Goal: Task Accomplishment & Management: Manage account settings

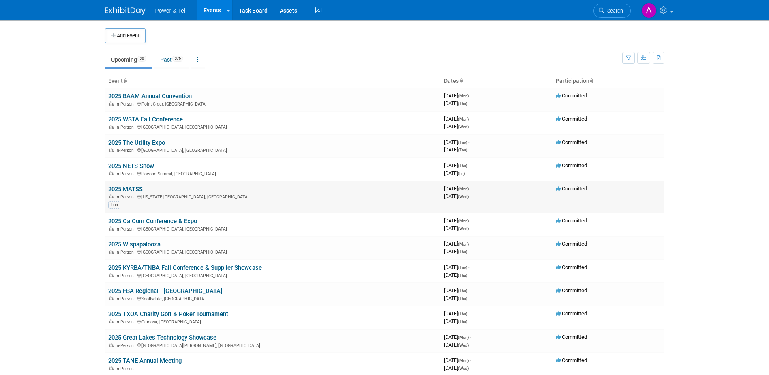
click at [123, 189] on link "2025 MATSS" at bounding box center [125, 188] width 34 height 7
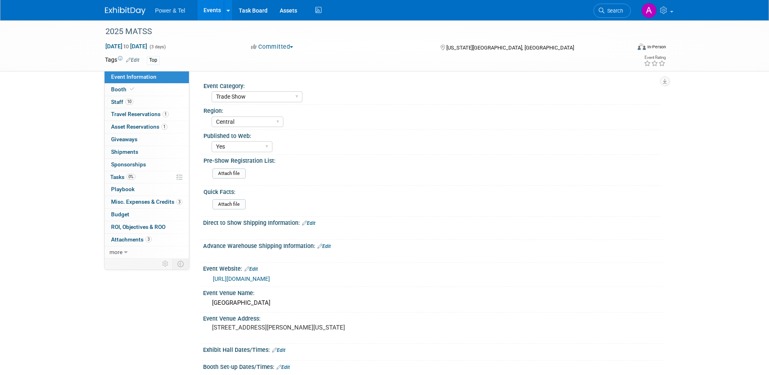
select select "Trade Show"
select select "Central"
select select "Yes"
click at [159, 88] on link "Booth" at bounding box center [147, 90] width 84 height 12
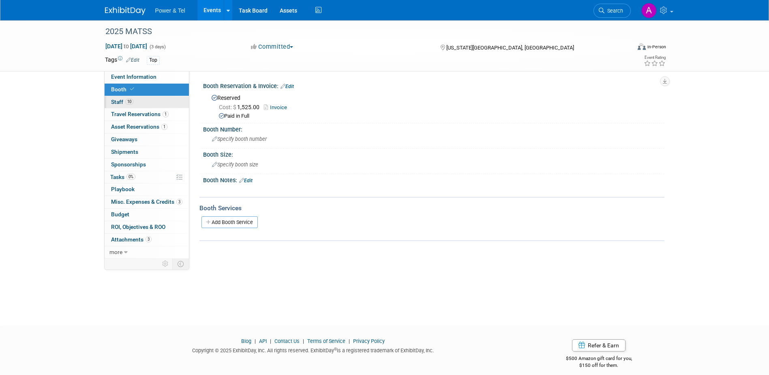
click at [144, 99] on link "10 Staff 10" at bounding box center [147, 102] width 84 height 12
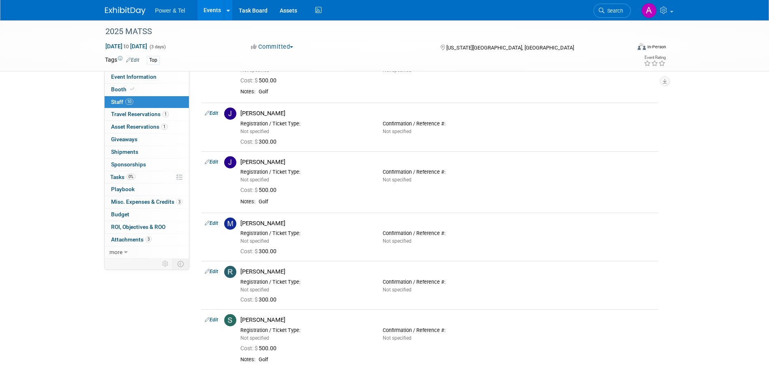
scroll to position [358, 0]
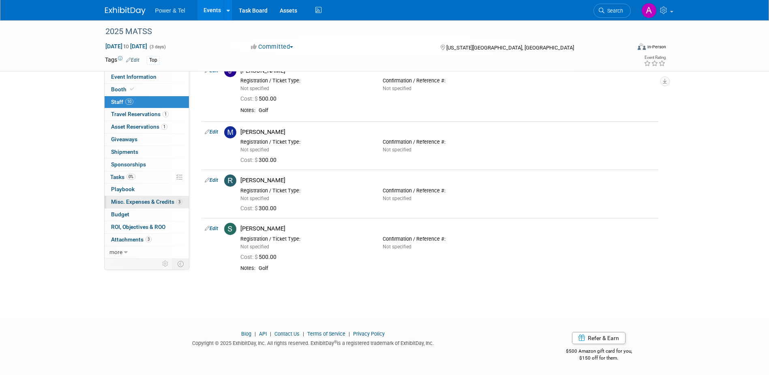
click at [142, 206] on link "3 Misc. Expenses & Credits 3" at bounding box center [147, 202] width 84 height 12
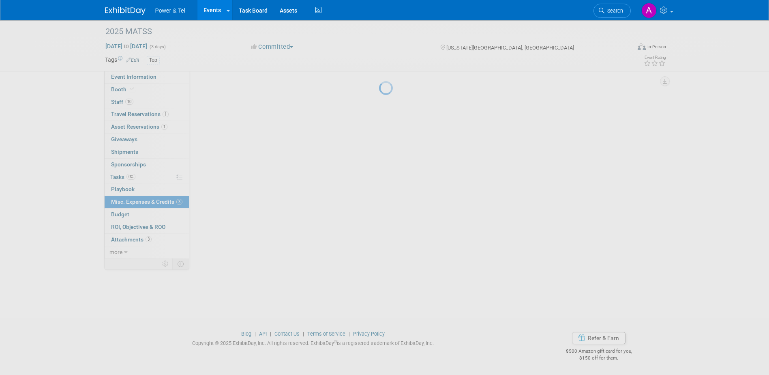
scroll to position [0, 0]
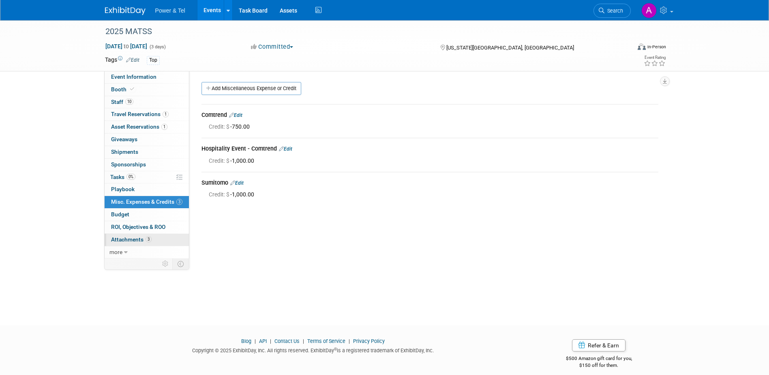
click at [130, 238] on span "Attachments 3" at bounding box center [131, 239] width 41 height 6
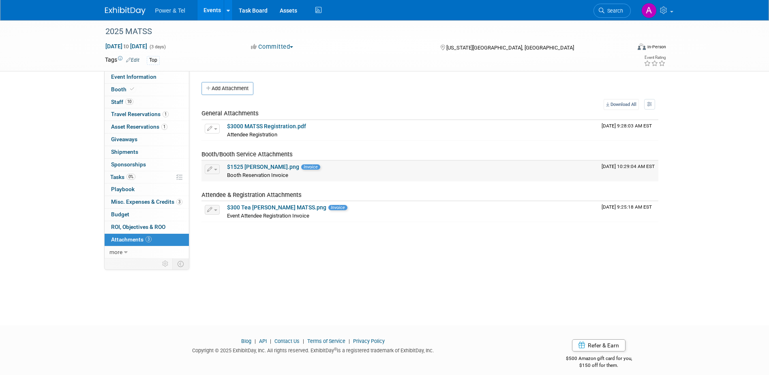
click at [251, 166] on link "$1525 MATSS Booth.png" at bounding box center [263, 166] width 72 height 6
click at [165, 82] on link "Event Information" at bounding box center [147, 77] width 84 height 12
select select "Trade Show"
select select "Central"
select select "Yes"
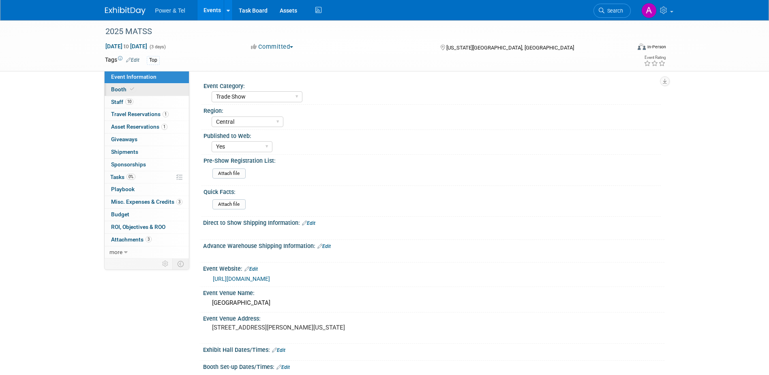
click at [157, 88] on link "Booth" at bounding box center [147, 90] width 84 height 12
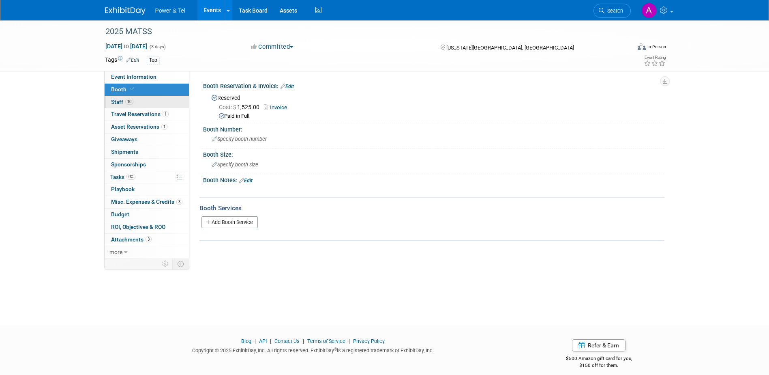
click at [154, 103] on link "10 Staff 10" at bounding box center [147, 102] width 84 height 12
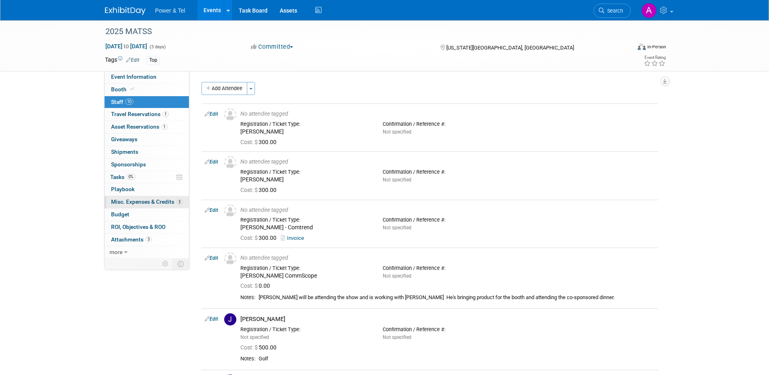
click at [149, 198] on link "3 Misc. Expenses & Credits 3" at bounding box center [147, 202] width 84 height 12
